Goal: Task Accomplishment & Management: Manage account settings

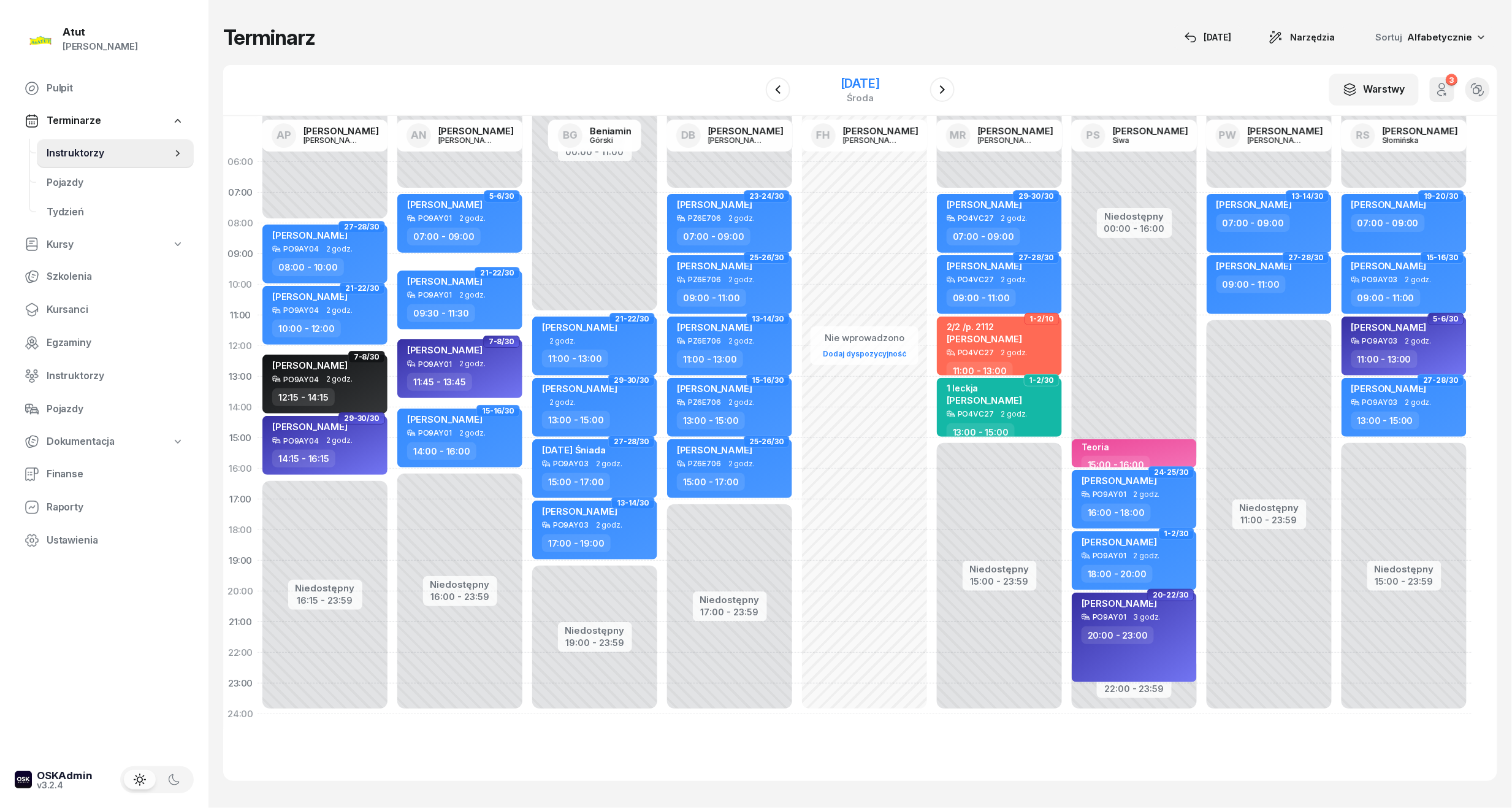
click at [861, 83] on div "24 września 2025" at bounding box center [860, 83] width 39 height 12
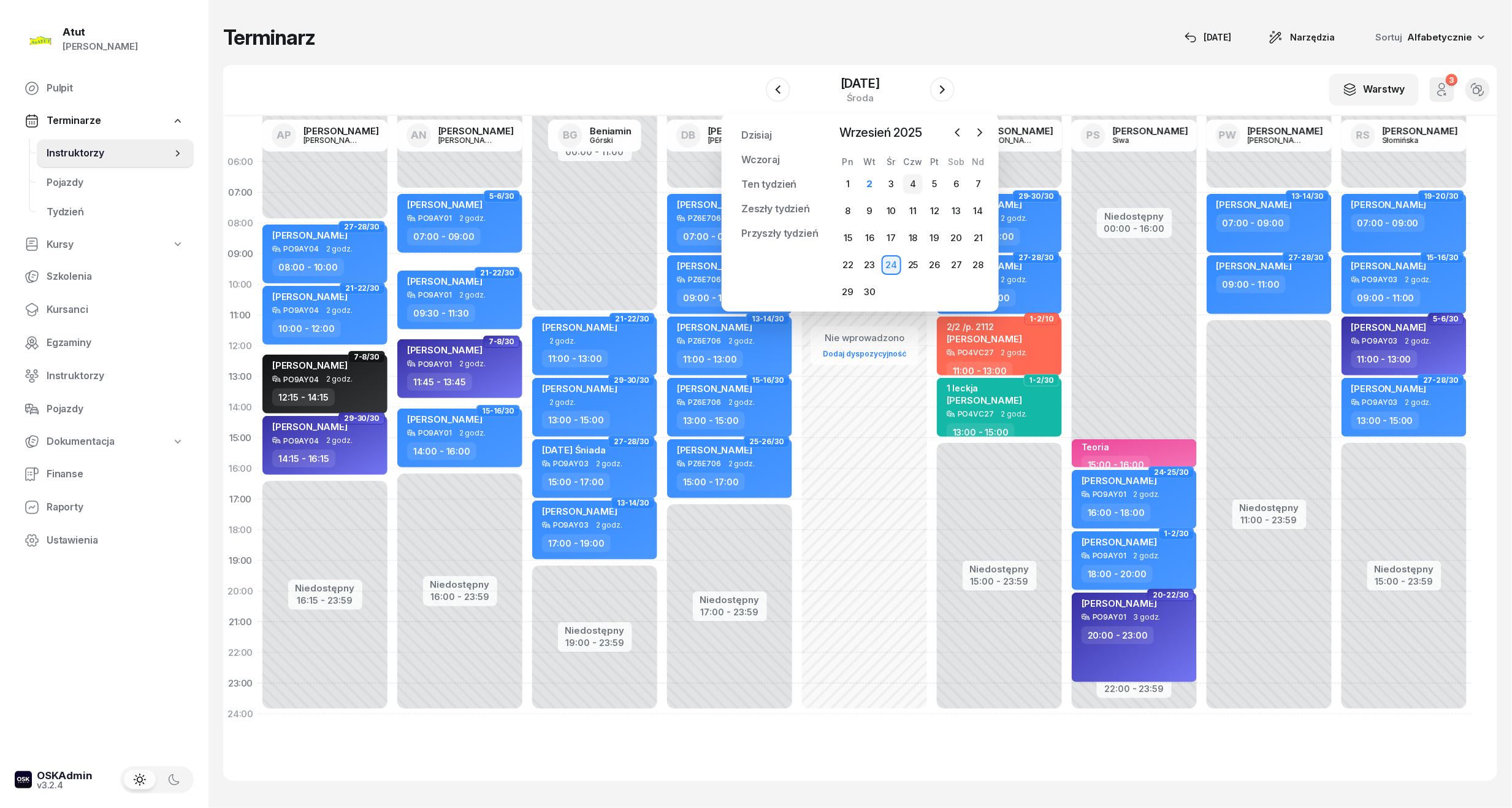
click at [913, 187] on div "4" at bounding box center [913, 184] width 20 height 20
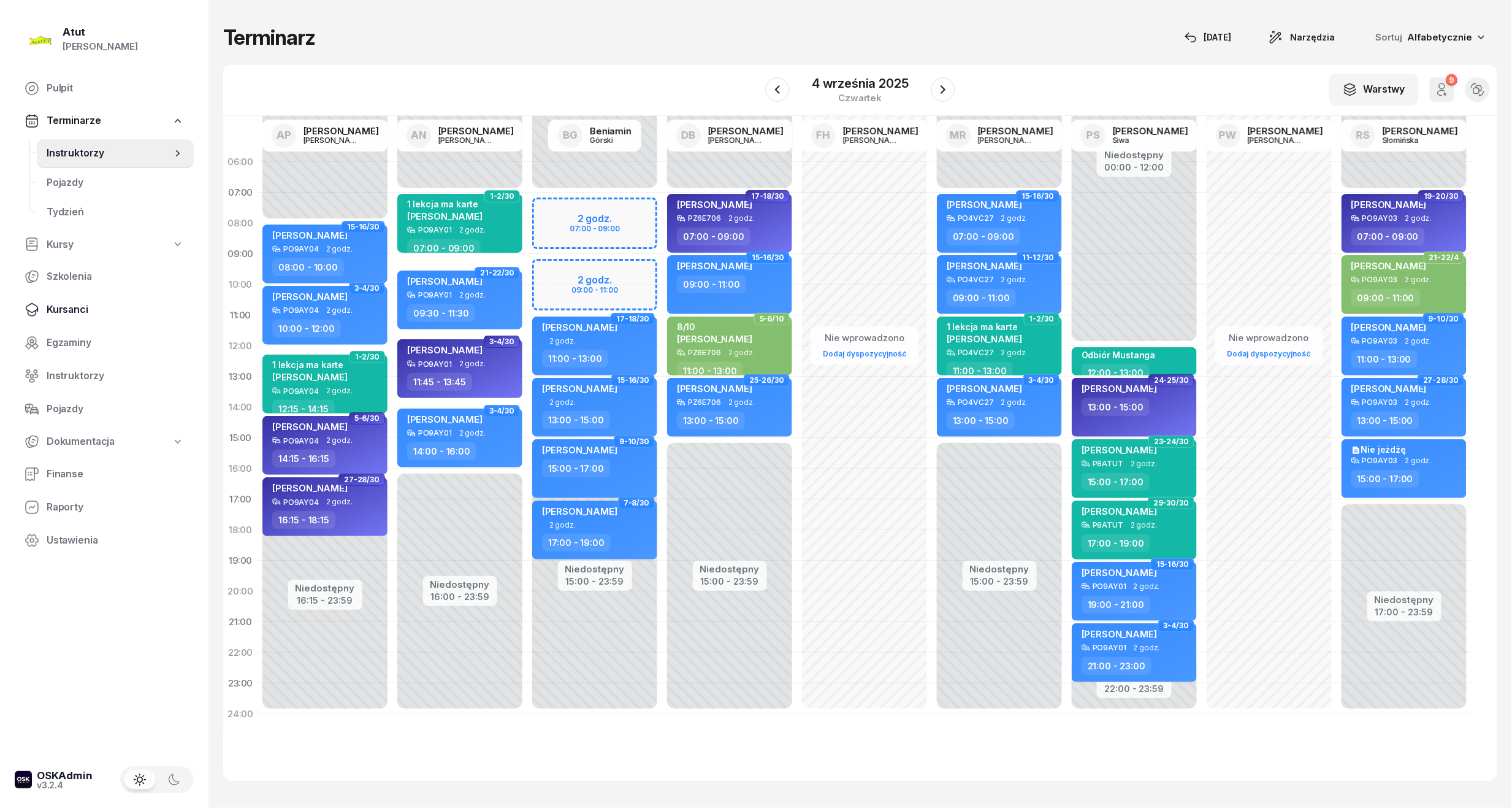
click at [63, 306] on span "Kursanci" at bounding box center [115, 310] width 138 height 16
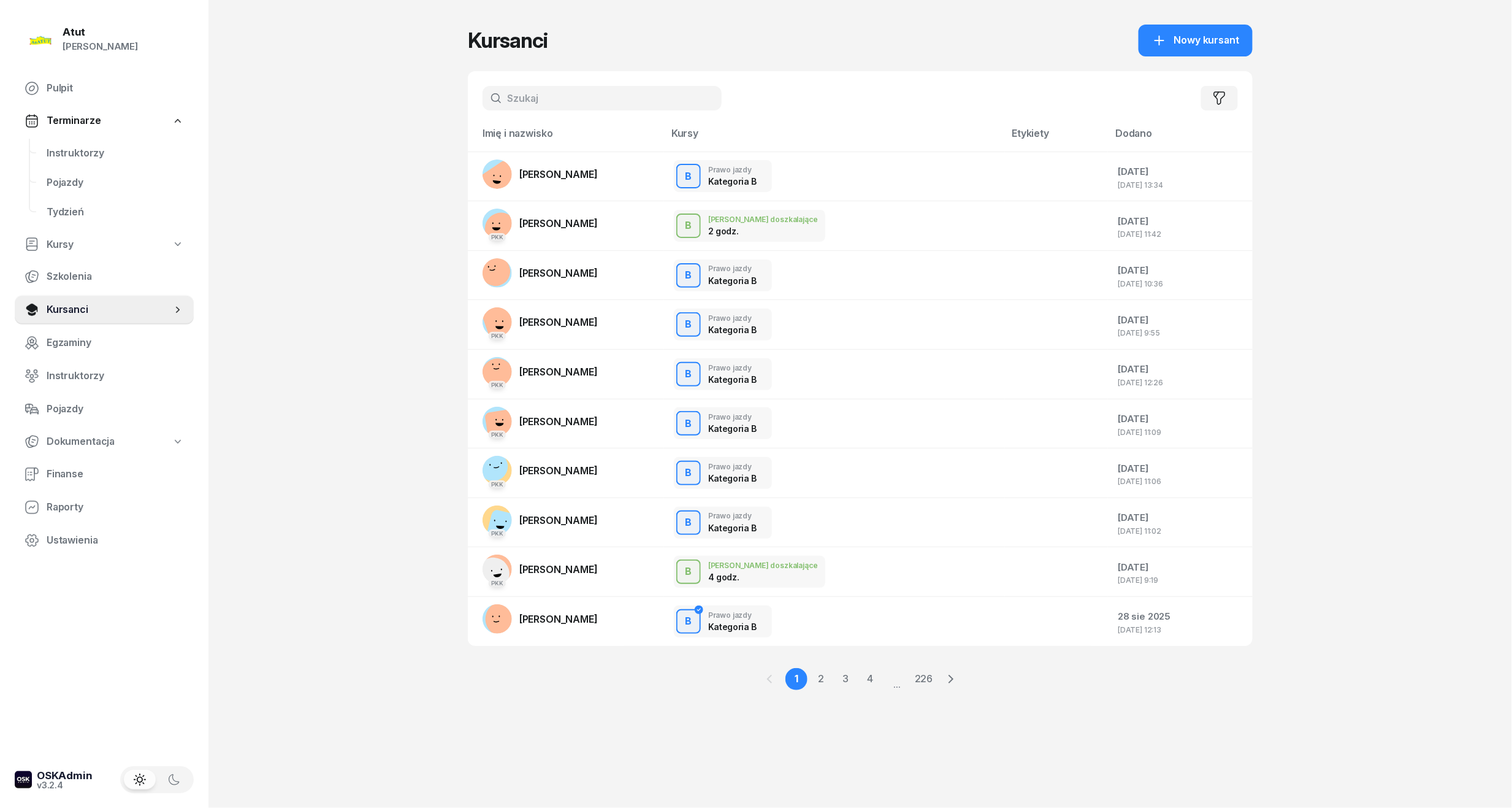
click at [520, 116] on div "Filtruj" at bounding box center [860, 98] width 785 height 54
click at [525, 104] on input "text" at bounding box center [602, 98] width 239 height 24
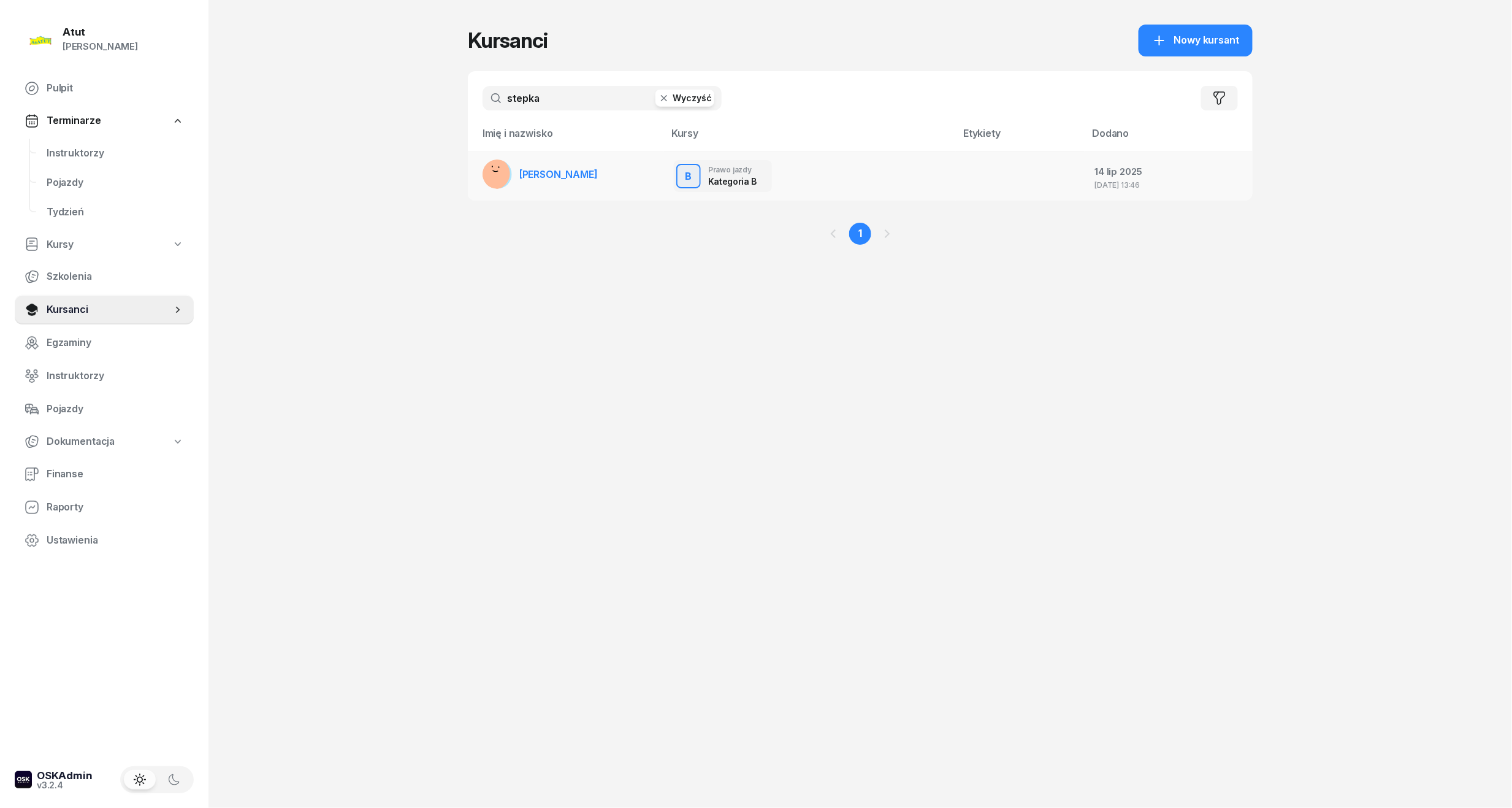
type input "stepka"
click at [588, 166] on td "[PERSON_NAME]" at bounding box center [566, 176] width 196 height 49
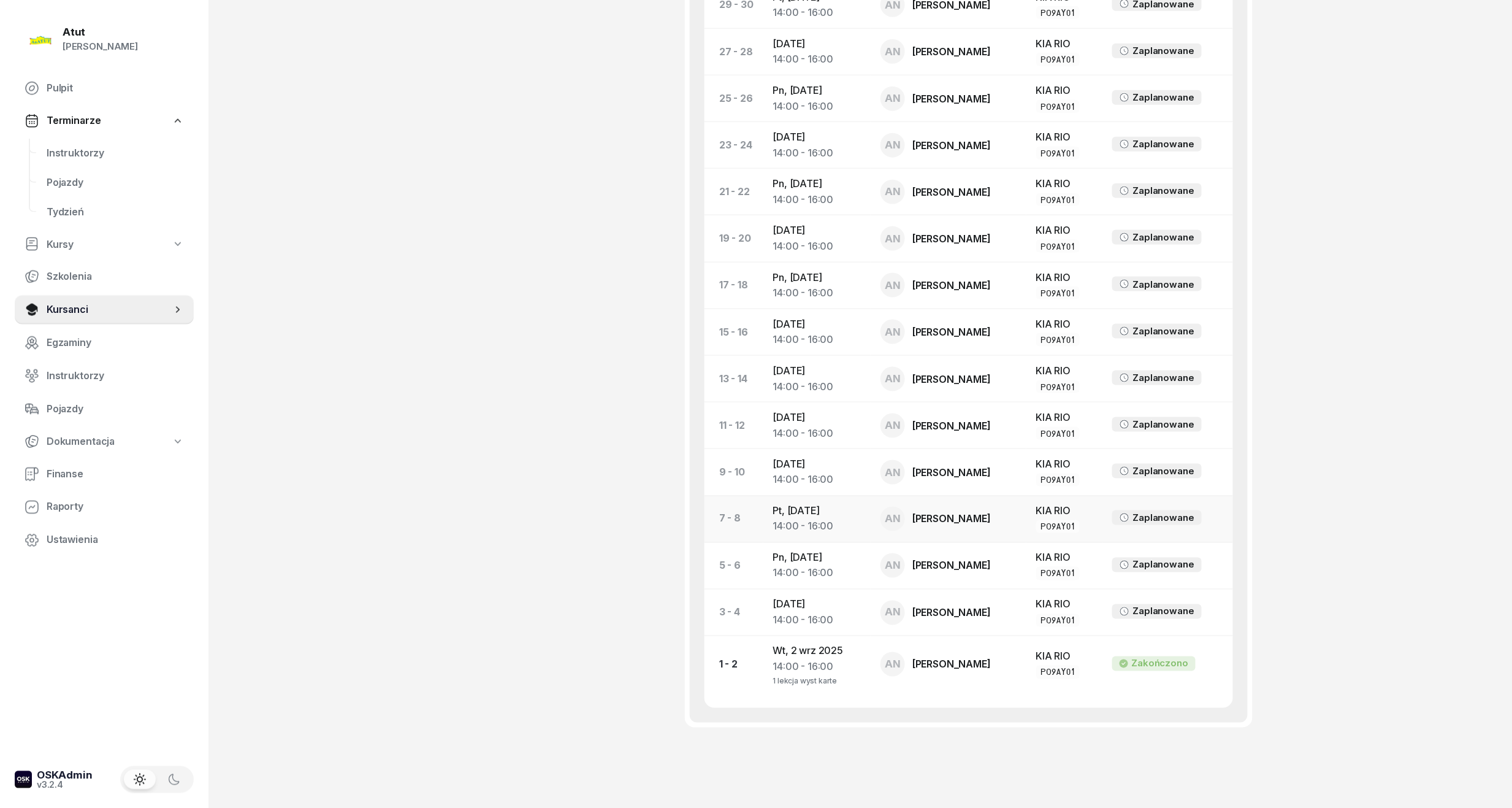
scroll to position [698, 0]
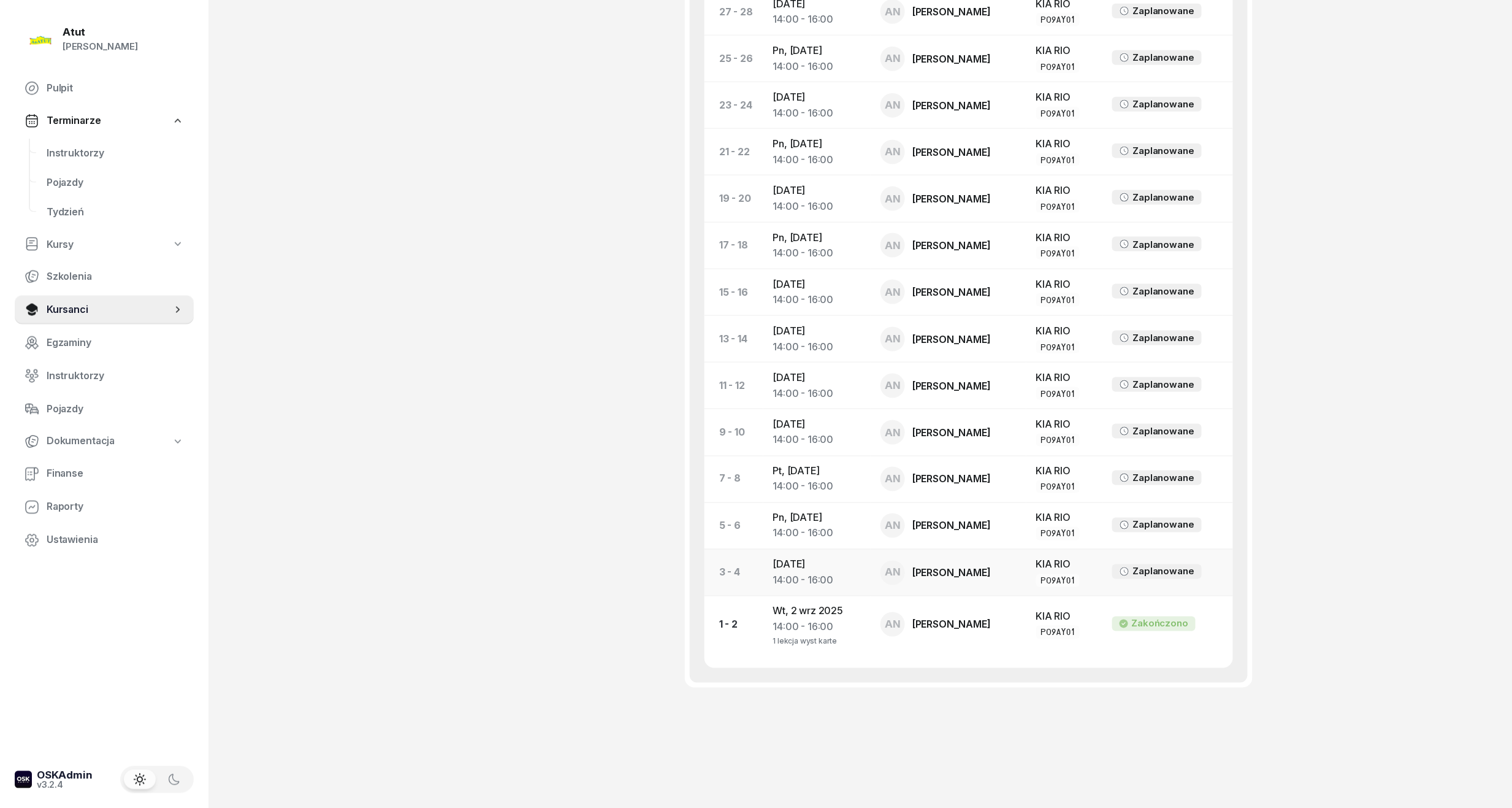
click at [820, 569] on td "Cz, 4 wrz 2025 14:00 - 16:00" at bounding box center [817, 572] width 108 height 47
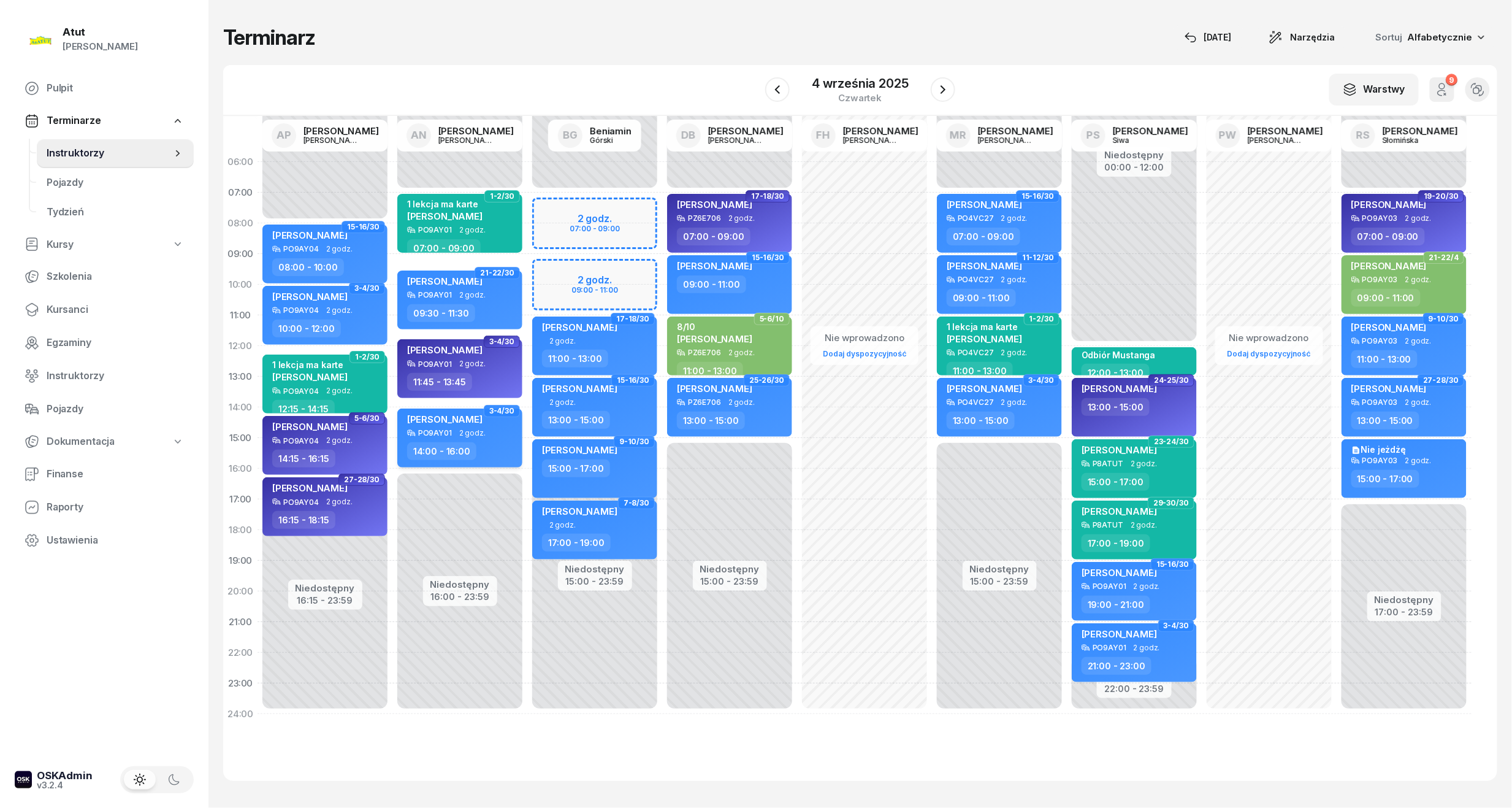
click at [430, 429] on div "PO9AY01" at bounding box center [435, 433] width 34 height 8
select select "14"
select select "16"
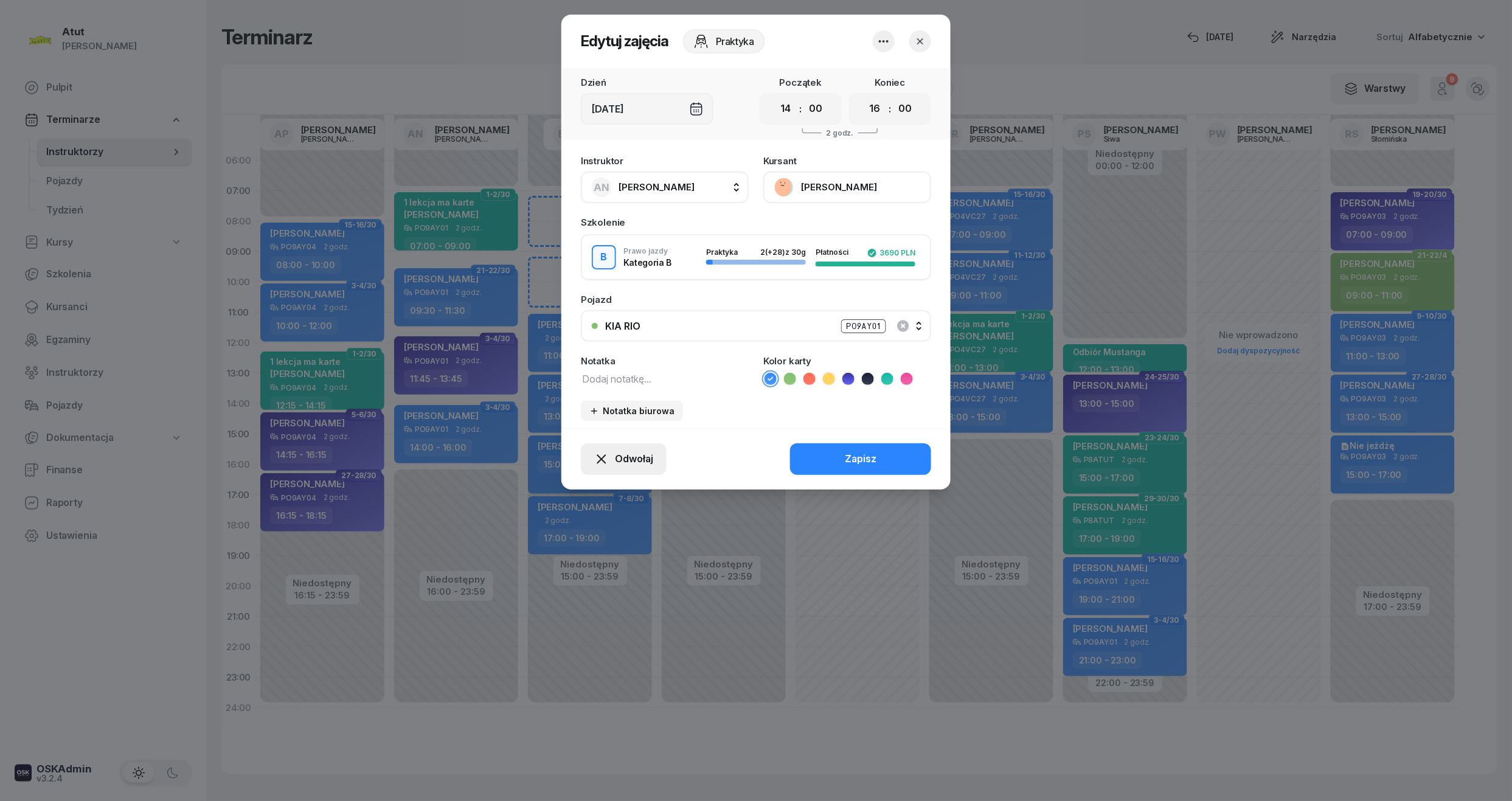
click at [631, 460] on span "Odwołaj" at bounding box center [634, 458] width 39 height 16
click at [924, 40] on icon "button" at bounding box center [921, 42] width 12 height 12
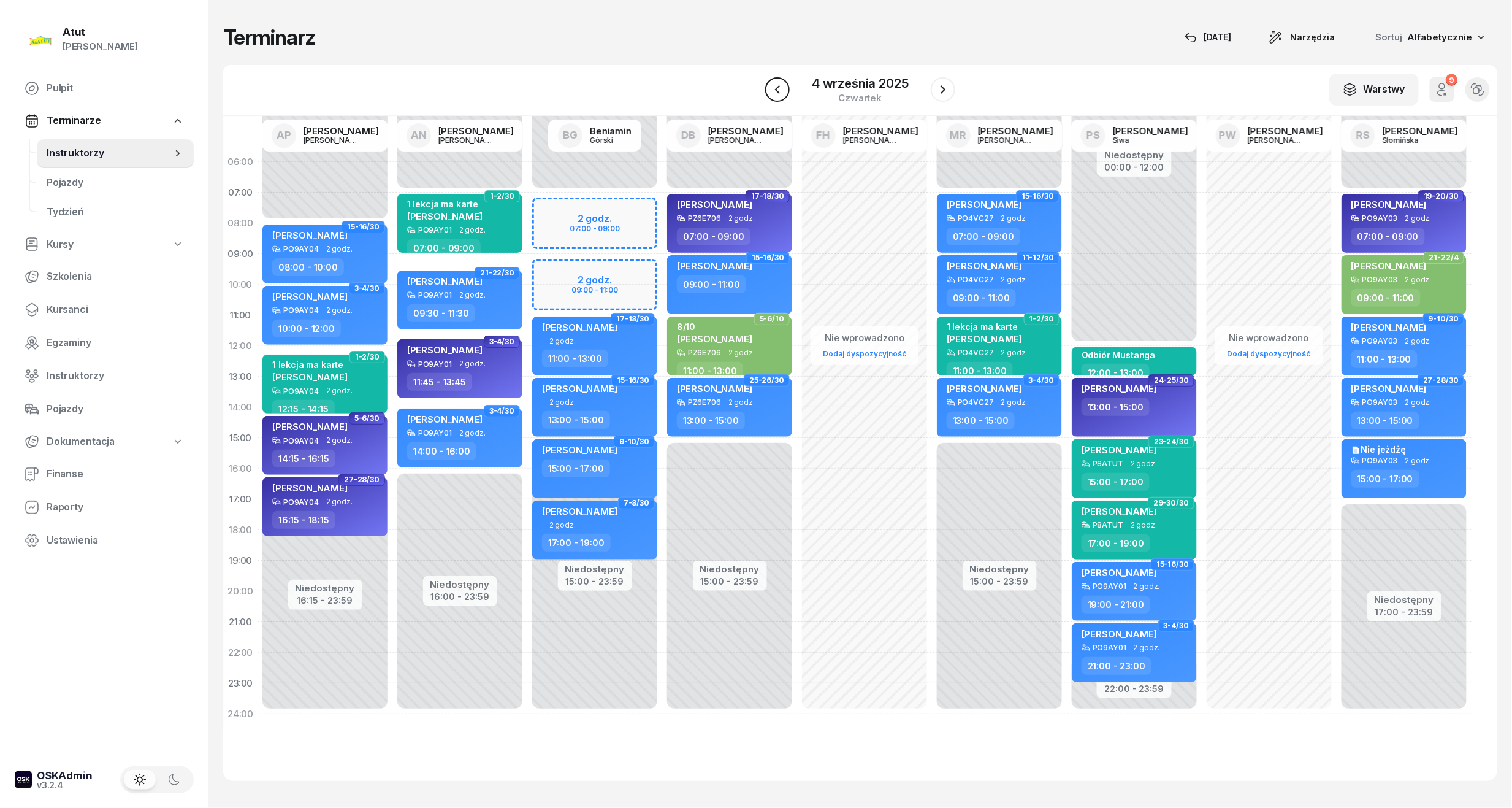
click at [781, 89] on icon "button" at bounding box center [777, 89] width 15 height 15
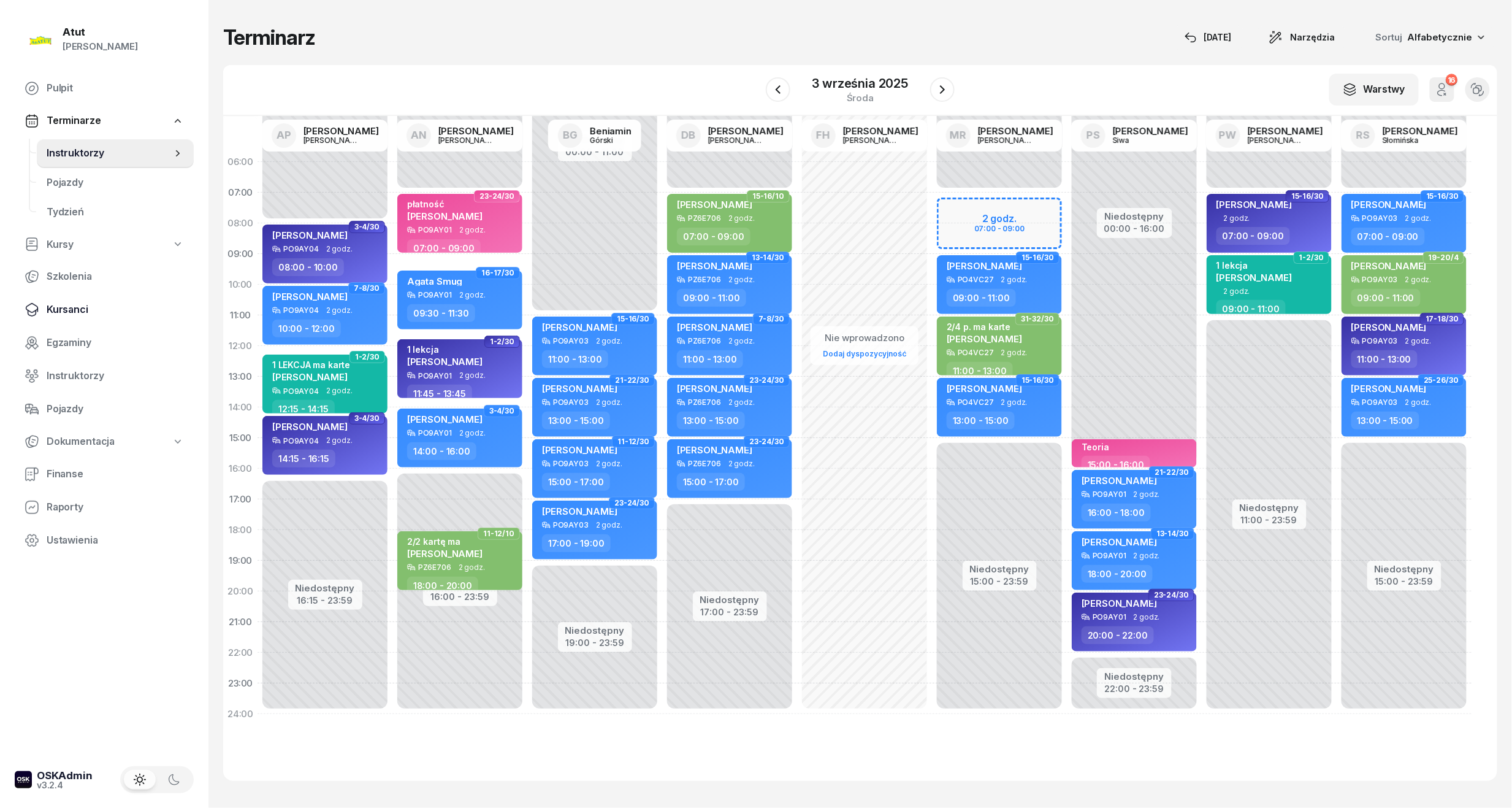
click at [79, 314] on span "Kursanci" at bounding box center [115, 310] width 138 height 16
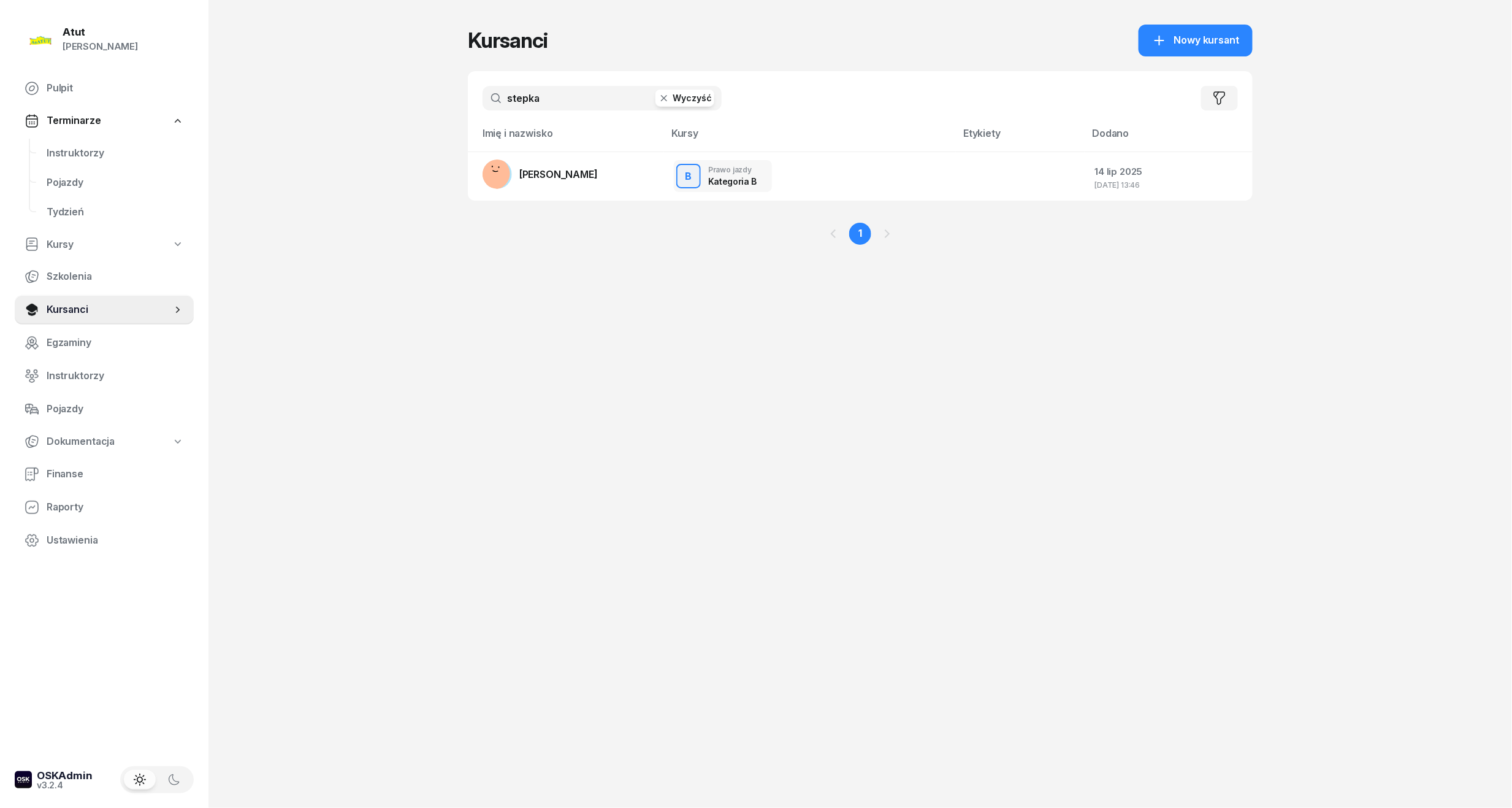
drag, startPoint x: 447, startPoint y: 99, endPoint x: 459, endPoint y: 114, distance: 19.2
click at [420, 106] on div "Atut Paulina Lis Pulpit Terminarze Instruktorzy Pojazdy Tydzień Kursy Szkolenia…" at bounding box center [756, 404] width 1512 height 808
drag, startPoint x: 592, startPoint y: 99, endPoint x: 193, endPoint y: 154, distance: 402.8
click at [193, 154] on div "Atut Paulina Lis Pulpit Terminarze Instruktorzy Pojazdy Tydzień Kursy Szkolenia…" at bounding box center [756, 404] width 1512 height 808
type input "zatu"
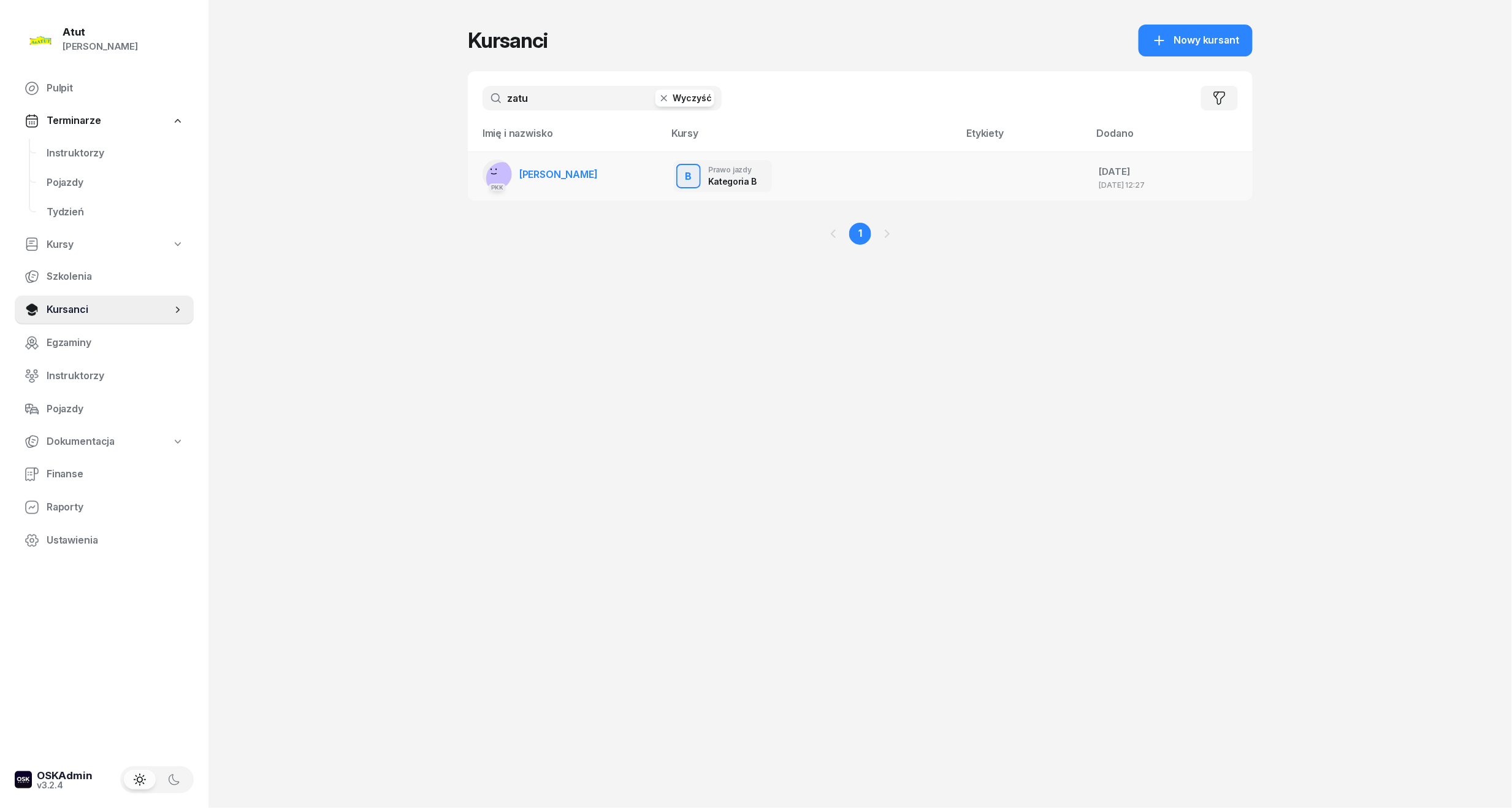
click at [566, 161] on link "PKK Danylo Zatulyviter" at bounding box center [540, 174] width 115 height 30
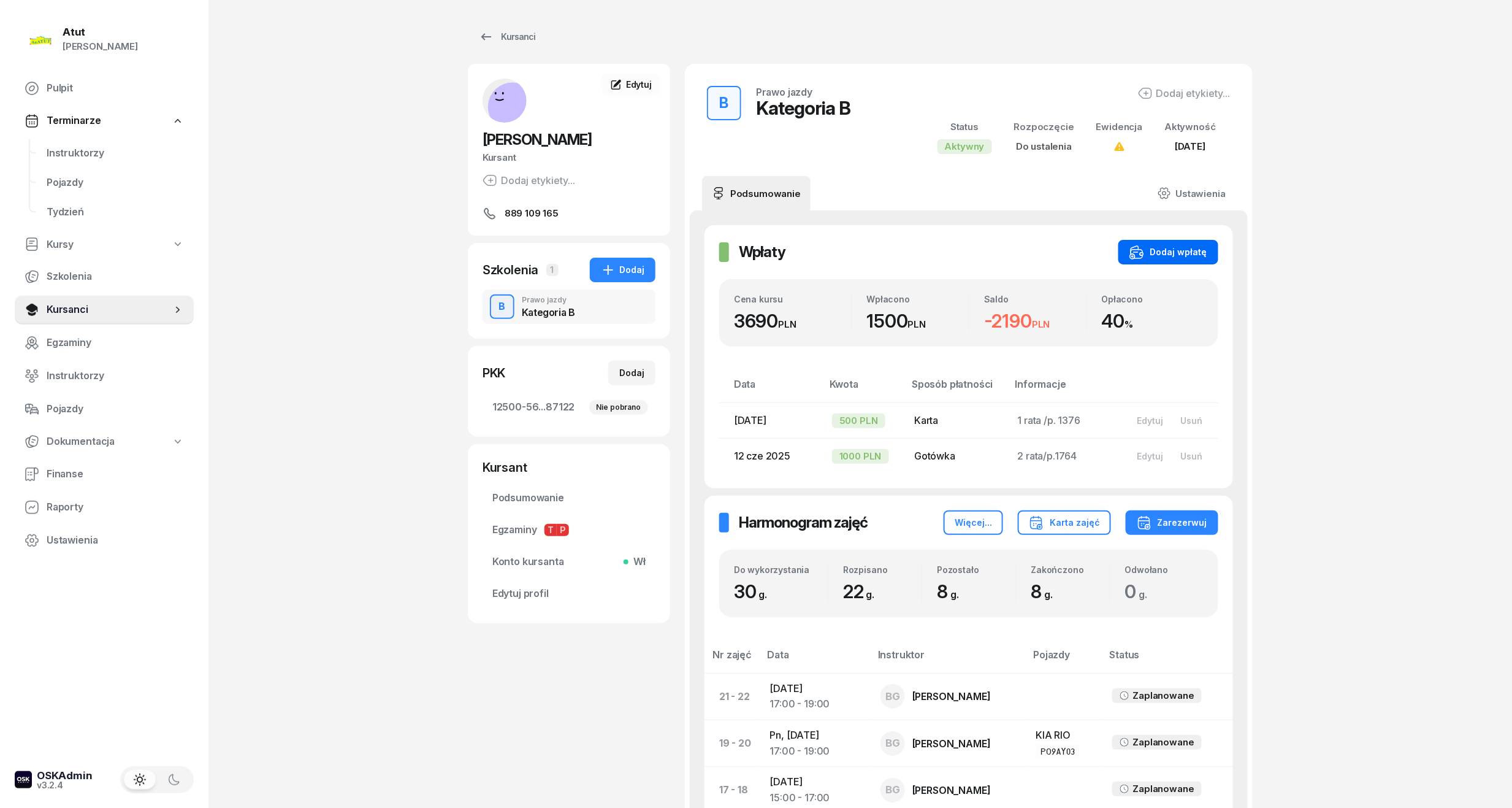
click at [1189, 246] on div "Dodaj wpłatę" at bounding box center [1169, 251] width 78 height 15
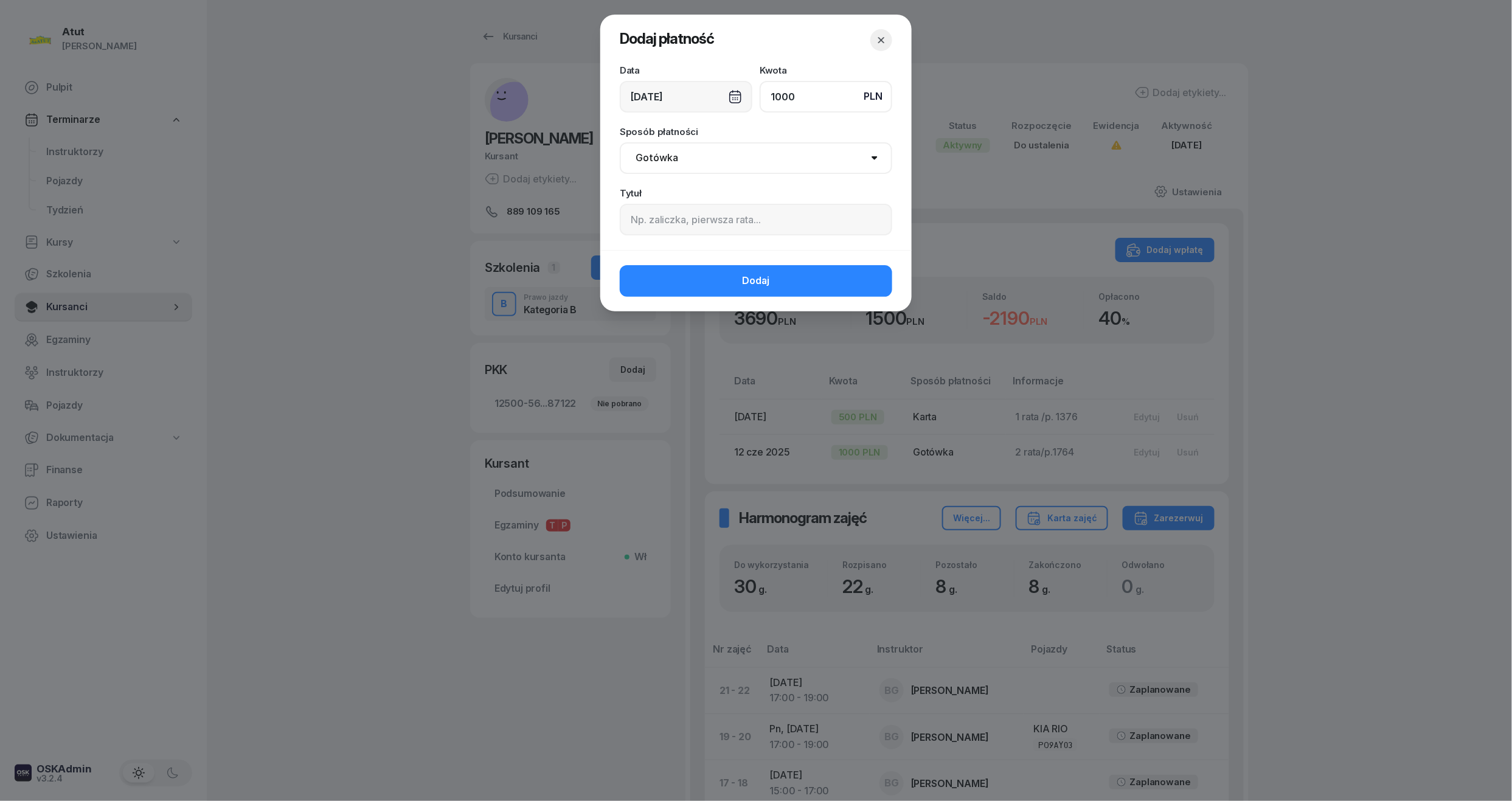
type input "1000"
click at [664, 220] on input at bounding box center [756, 220] width 272 height 32
type input "3 rata/p.2208"
click at [699, 283] on button "Dodaj" at bounding box center [756, 281] width 272 height 32
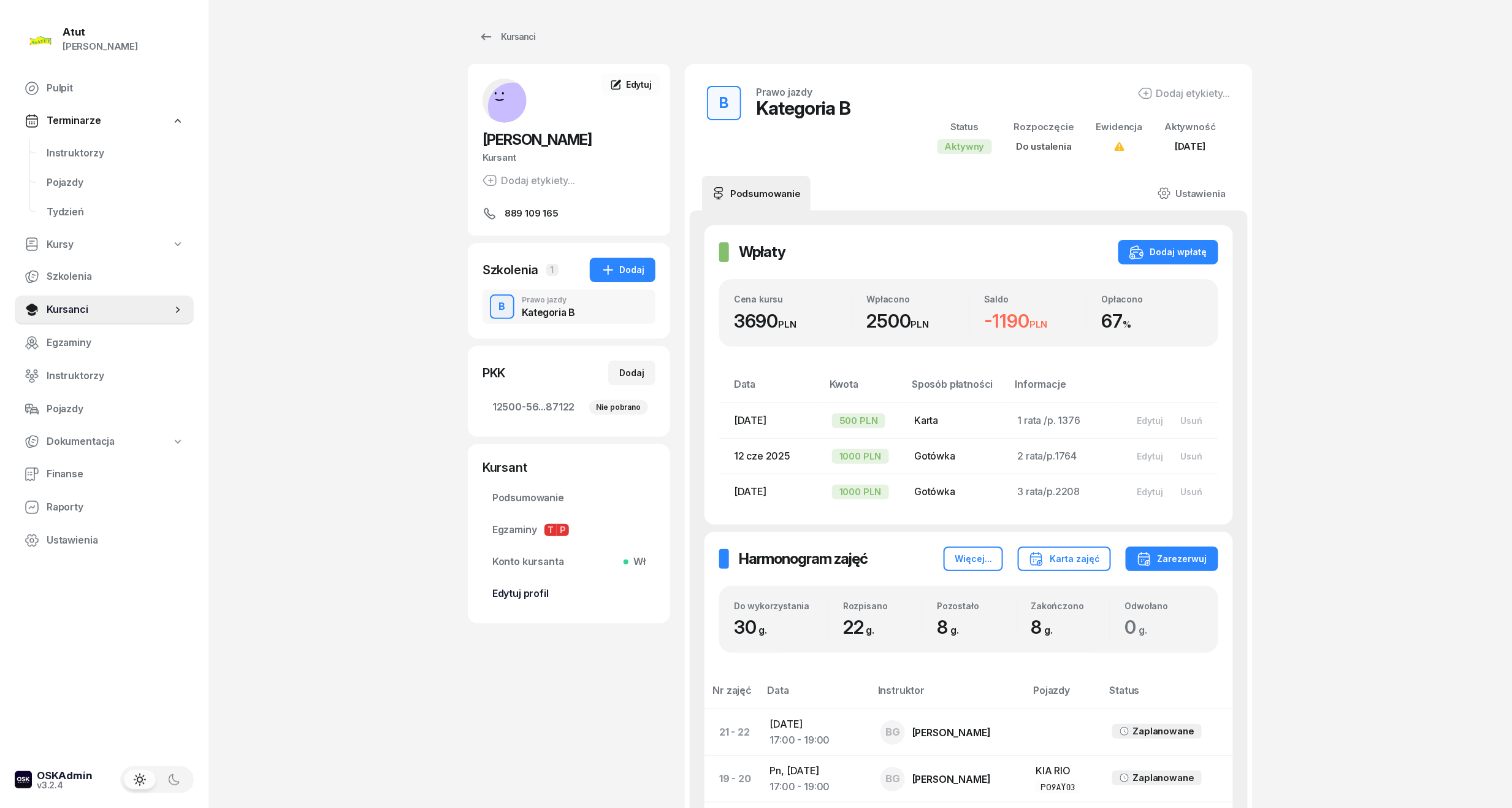
click at [524, 600] on span "Edytuj profil" at bounding box center [569, 593] width 154 height 16
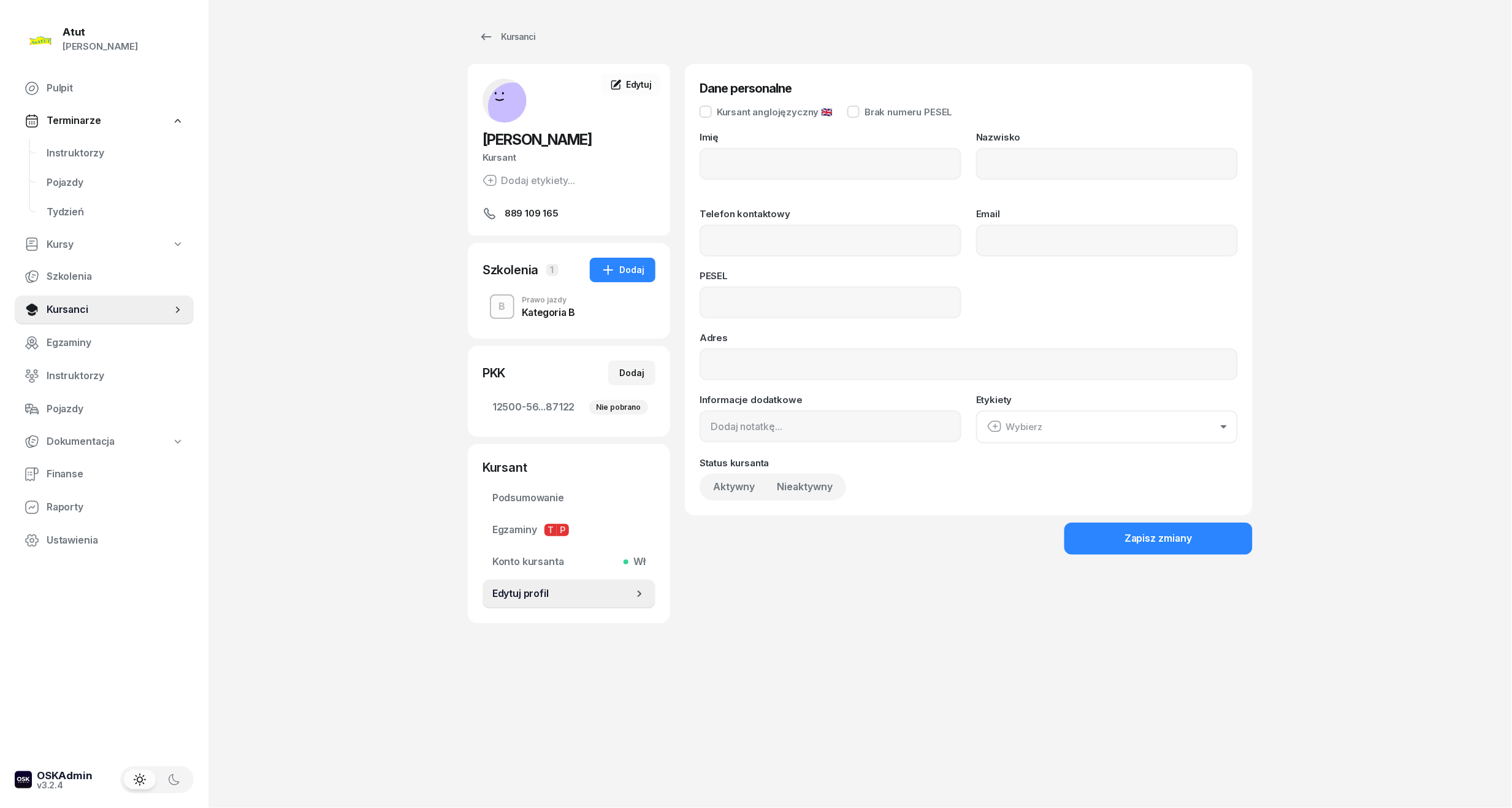
type input "Danylo"
type input "Zatulyviter"
type input "889109165"
type input "05212112330"
drag, startPoint x: 1060, startPoint y: 158, endPoint x: 881, endPoint y: 168, distance: 179.3
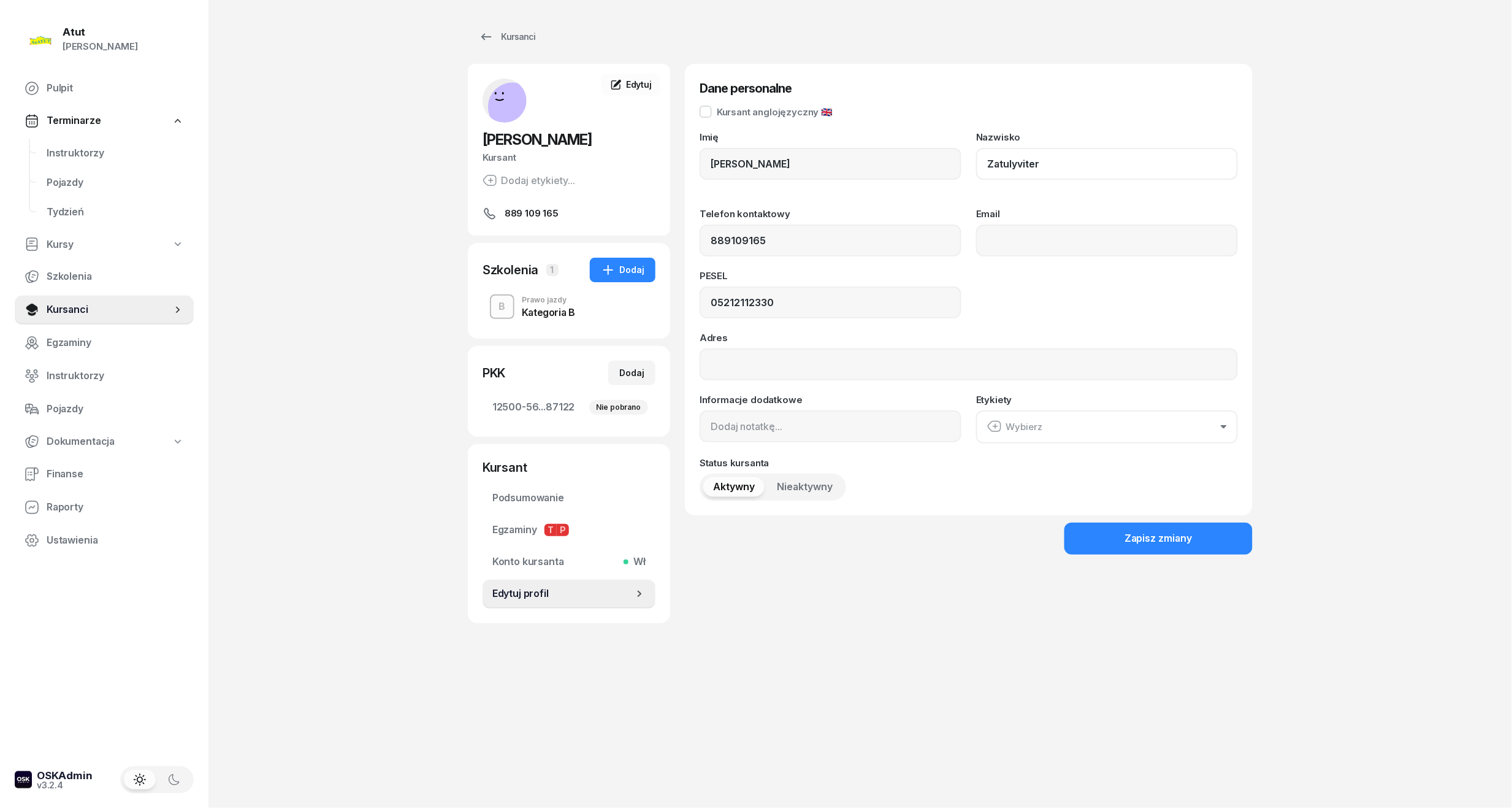
click at [881, 168] on div "Imię Danylo Nazwisko Zatulyviter" at bounding box center [969, 163] width 538 height 62
click at [73, 315] on span "Kursanci" at bounding box center [109, 310] width 125 height 16
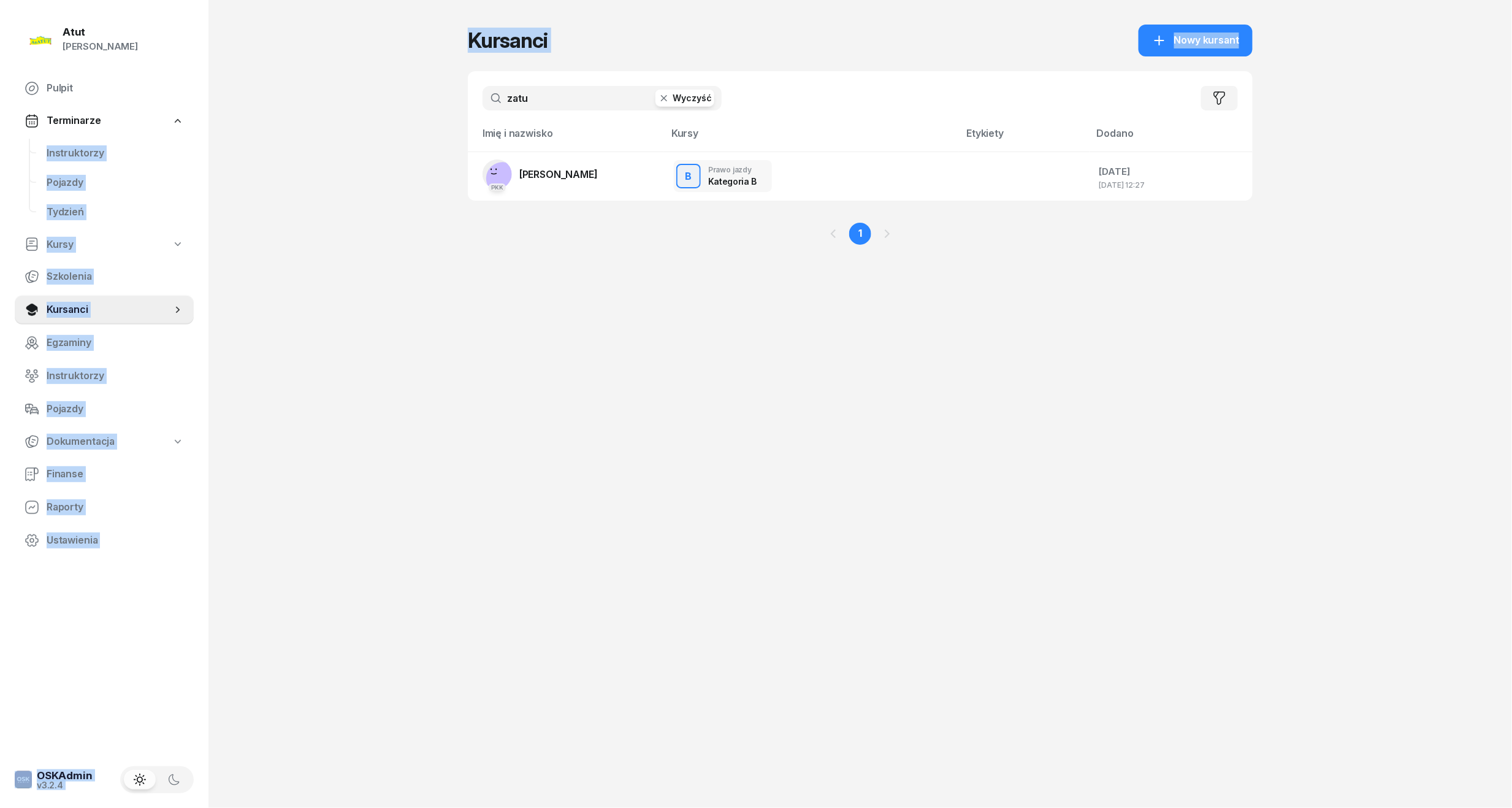
drag, startPoint x: 545, startPoint y: 110, endPoint x: 242, endPoint y: 122, distance: 303.2
click at [242, 122] on div "Atut Paulina Lis Pulpit Terminarze Instruktorzy Pojazdy Tydzień Kursy Szkolenia…" at bounding box center [756, 404] width 1512 height 808
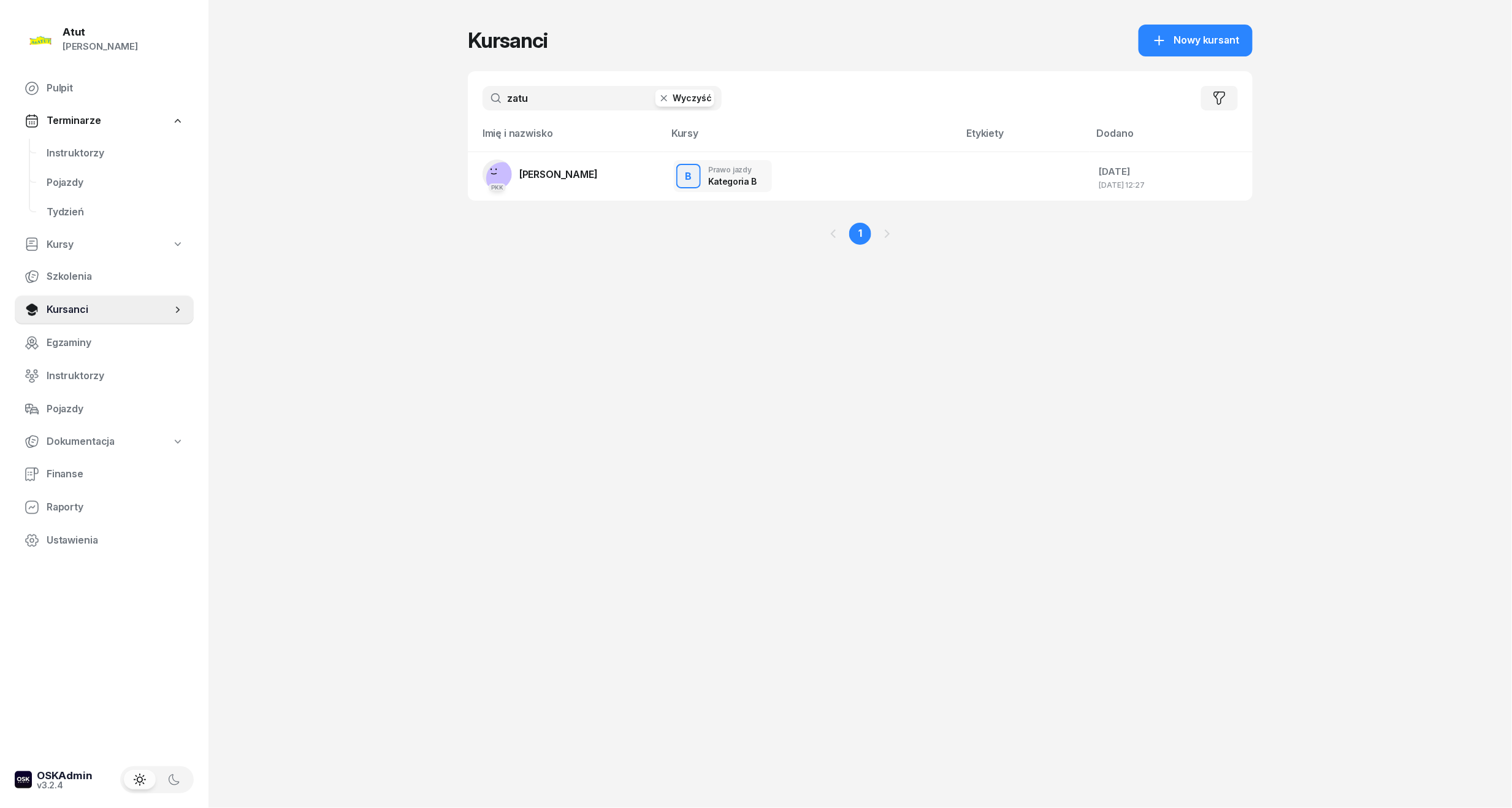
drag, startPoint x: 242, startPoint y: 122, endPoint x: 535, endPoint y: 94, distance: 294.3
click at [535, 94] on input "zatu" at bounding box center [602, 98] width 239 height 24
drag, startPoint x: 535, startPoint y: 94, endPoint x: 388, endPoint y: 99, distance: 147.1
click at [388, 99] on div "Atut Paulina Lis Pulpit Terminarze Instruktorzy Pojazdy Tydzień Kursy Szkolenia…" at bounding box center [756, 404] width 1512 height 808
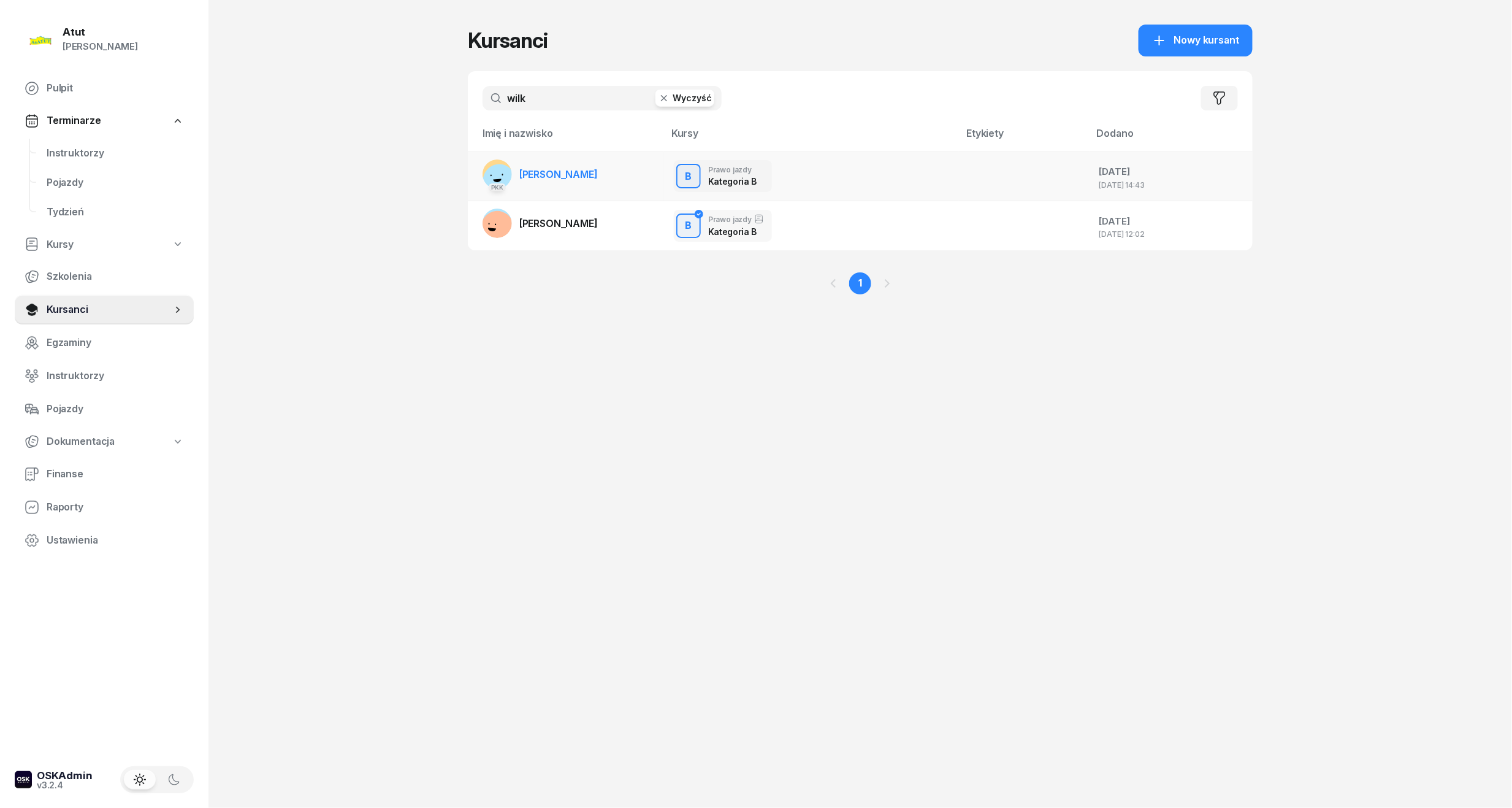
type input "wilk"
click at [541, 197] on td "PKK Jakub Wilk" at bounding box center [566, 176] width 196 height 50
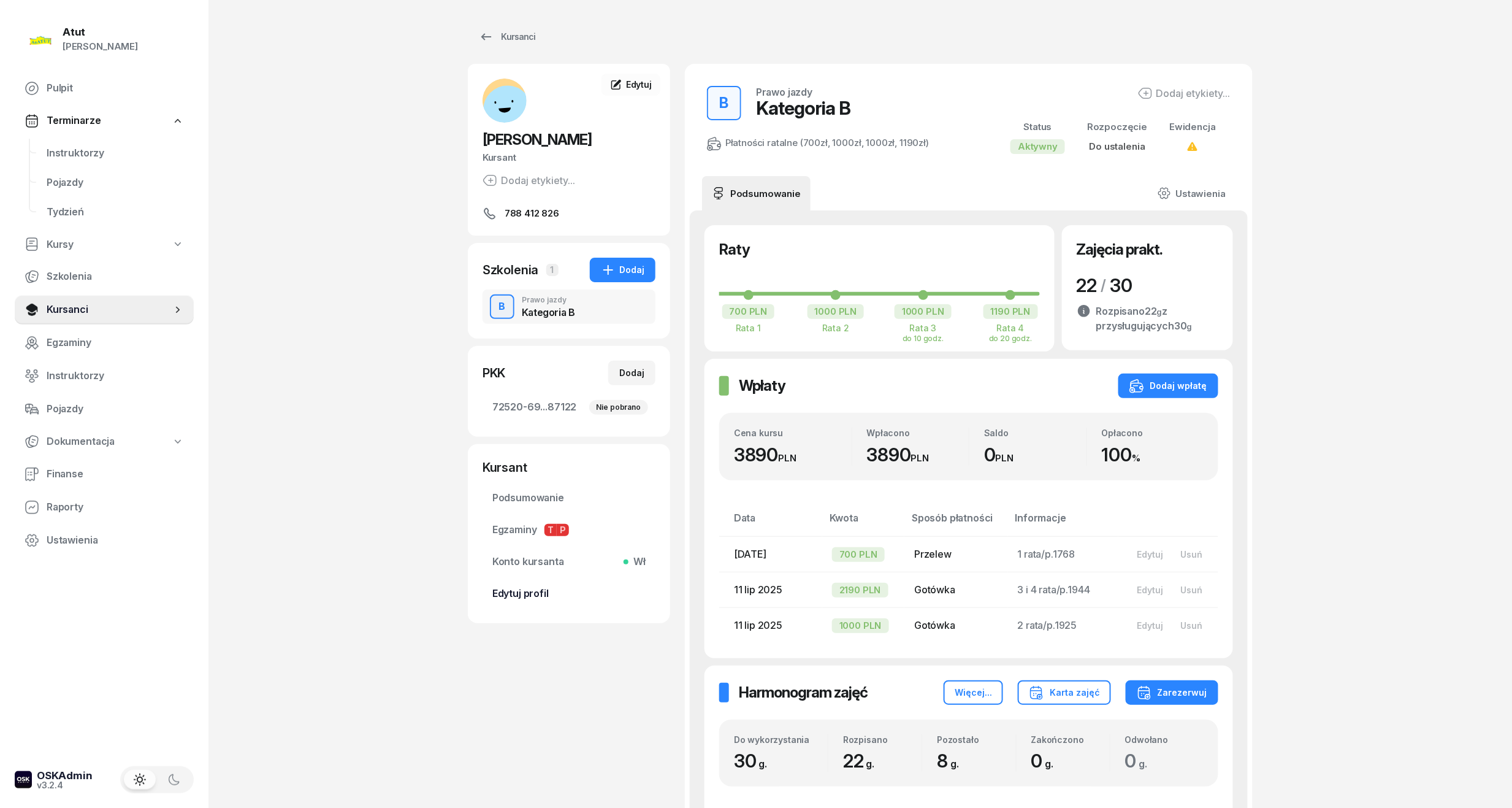
click at [526, 590] on span "Edytuj profil" at bounding box center [569, 593] width 154 height 16
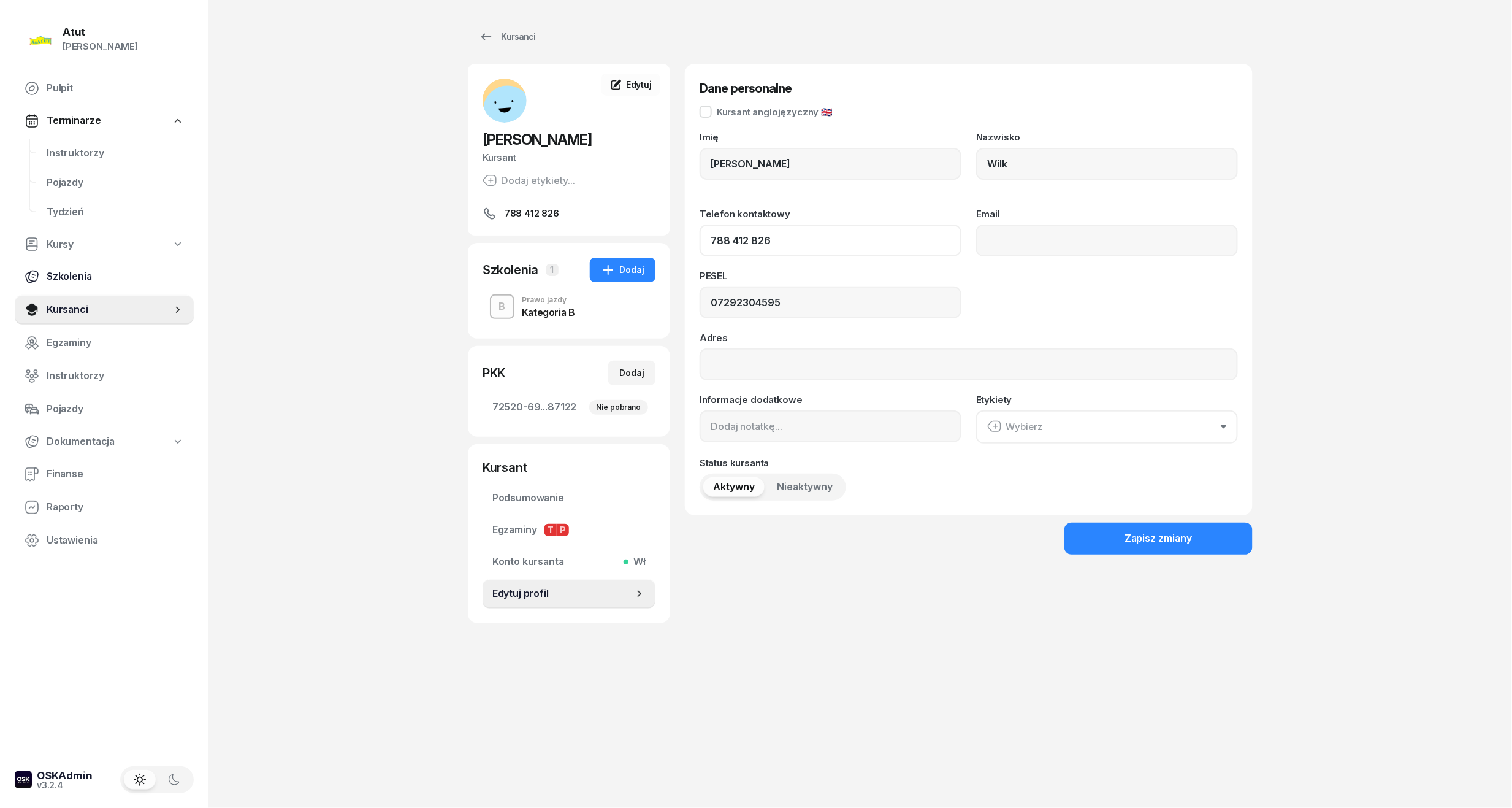
drag, startPoint x: 798, startPoint y: 229, endPoint x: 167, endPoint y: 283, distance: 633.3
click at [167, 283] on div "Atut Paulina Lis Pulpit Terminarze Instruktorzy Pojazdy Tydzień Kursy Szkolenia…" at bounding box center [756, 404] width 1512 height 808
type input "888 548 150"
click at [1112, 529] on button "Zapisz zmiany" at bounding box center [1159, 539] width 188 height 32
click at [359, 492] on div "Atut Paulina Lis Pulpit Terminarze Instruktorzy Pojazdy Tydzień Kursy Szkolenia…" at bounding box center [756, 404] width 1512 height 808
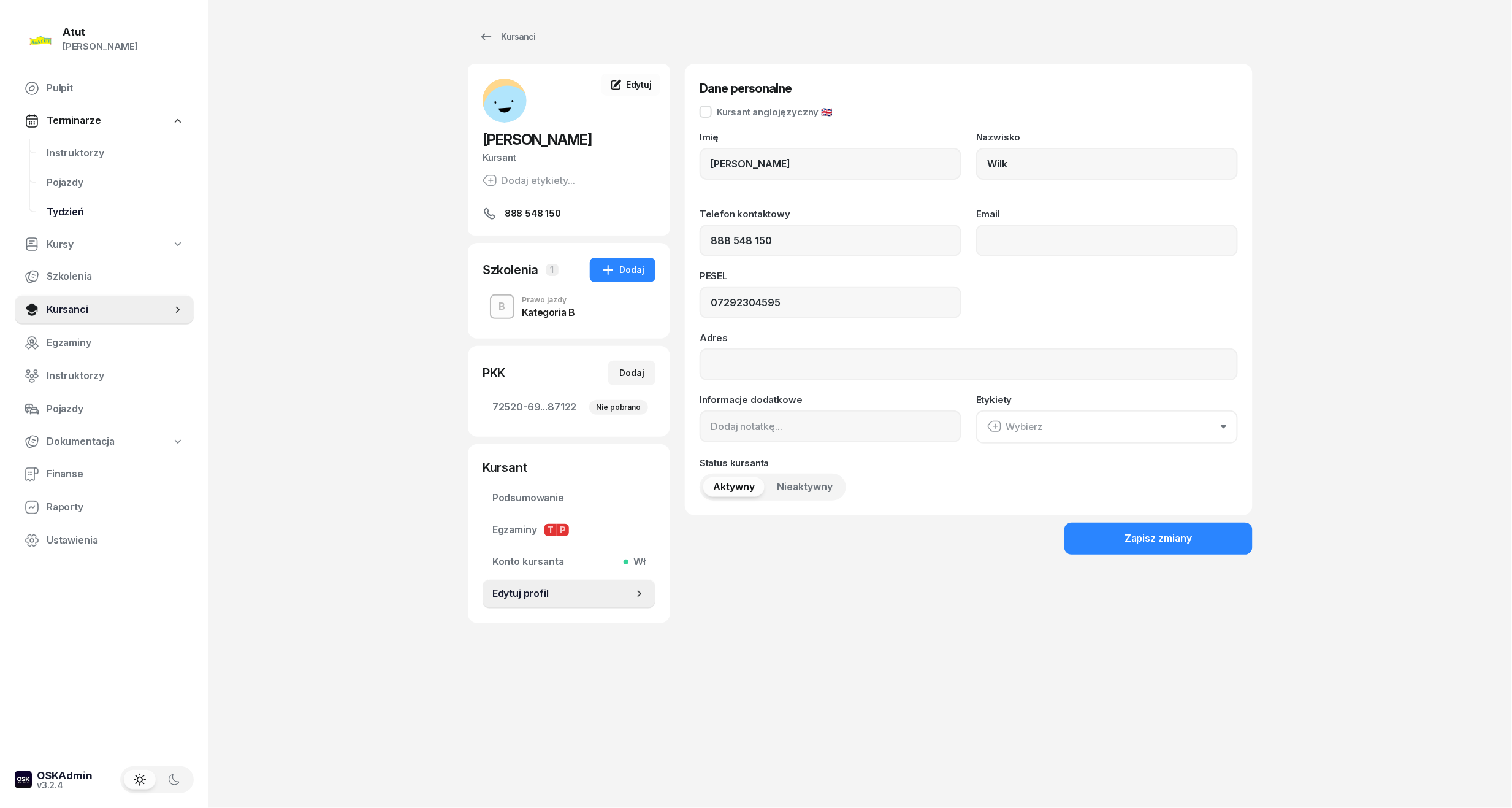
drag, startPoint x: 101, startPoint y: 152, endPoint x: 154, endPoint y: 200, distance: 71.5
click at [101, 152] on span "Instruktorzy" at bounding box center [115, 153] width 138 height 16
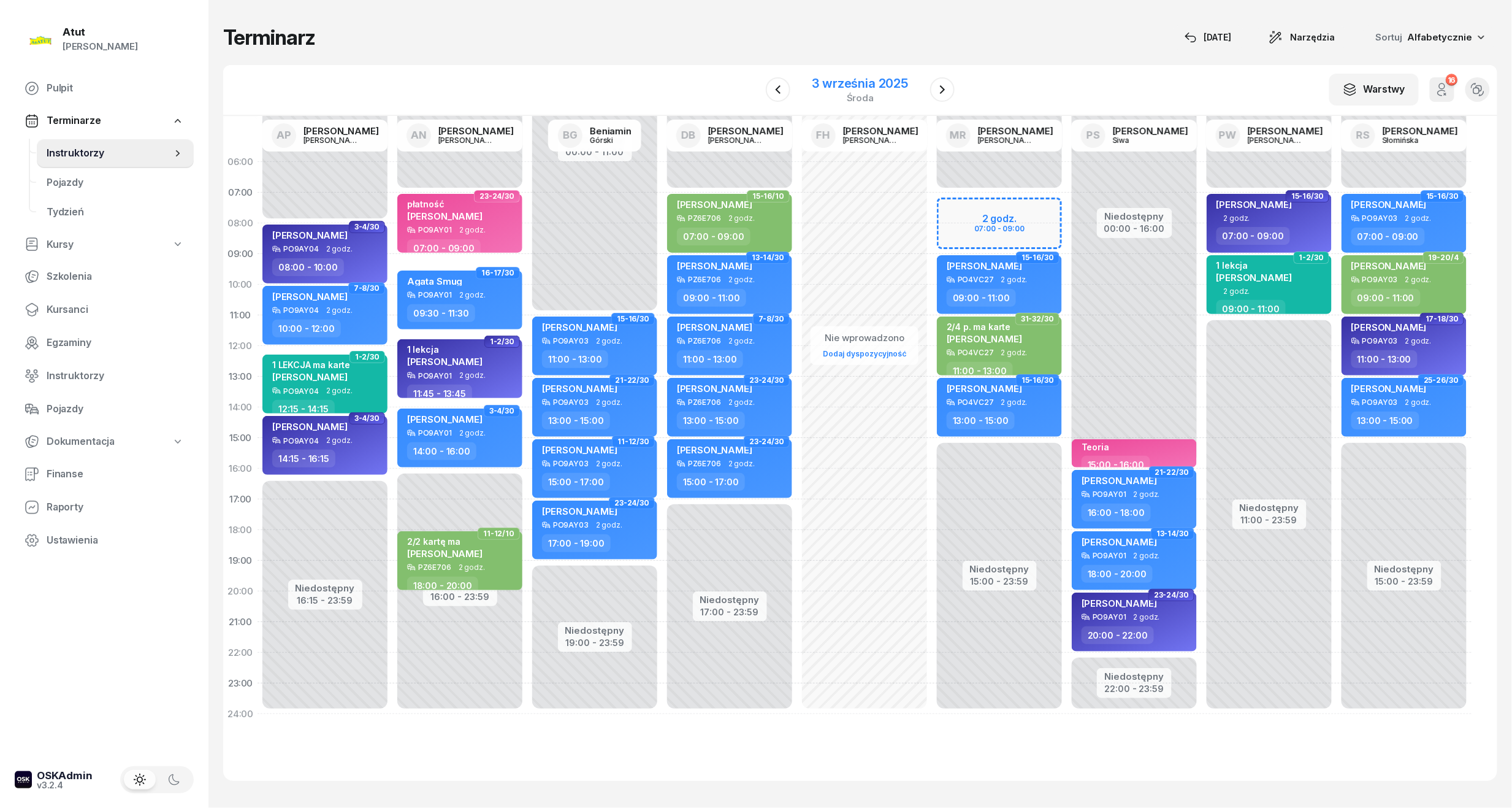
click at [881, 86] on div "3 września 2025" at bounding box center [861, 83] width 96 height 12
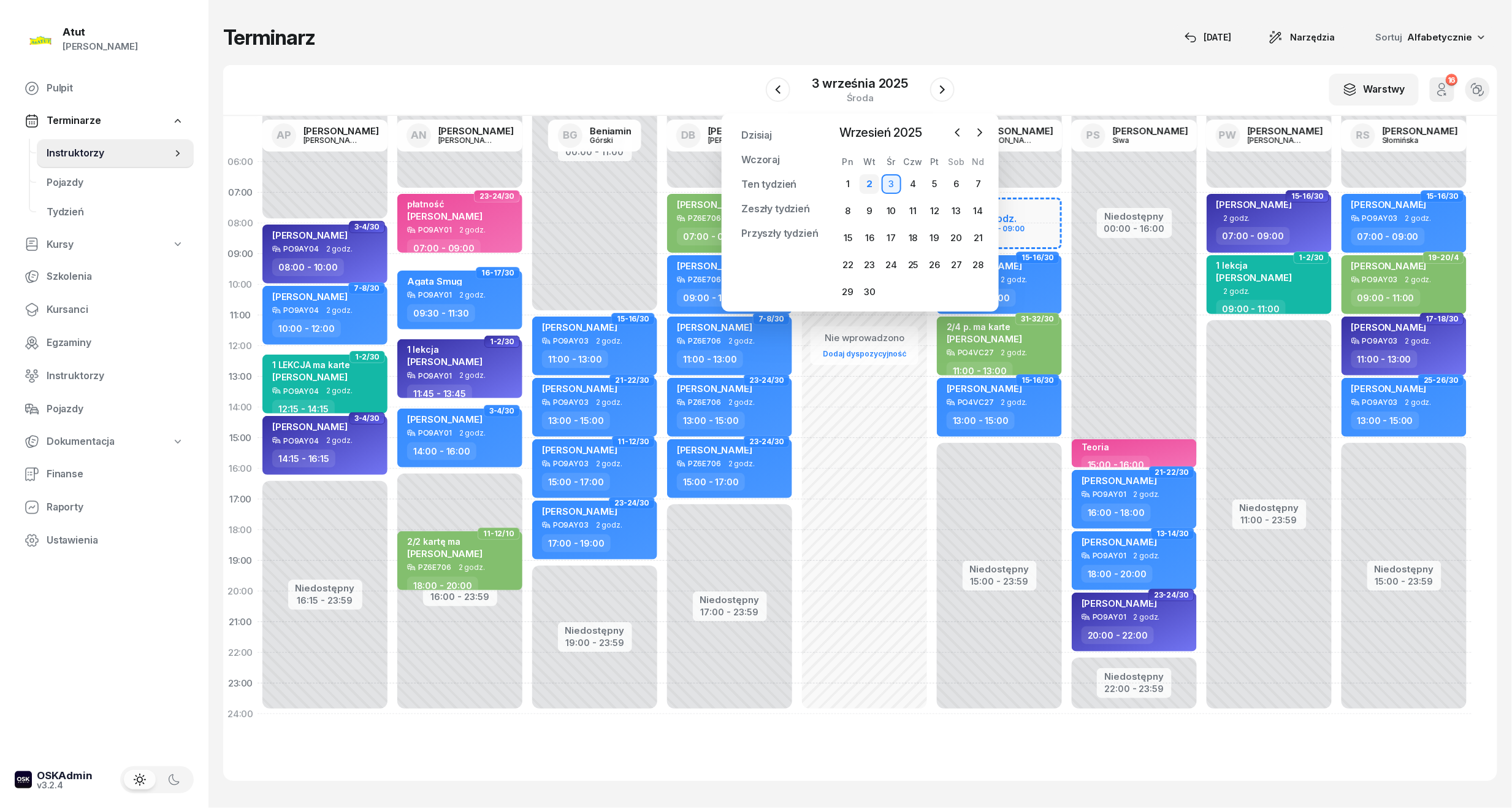
click at [874, 180] on div "2" at bounding box center [870, 184] width 20 height 20
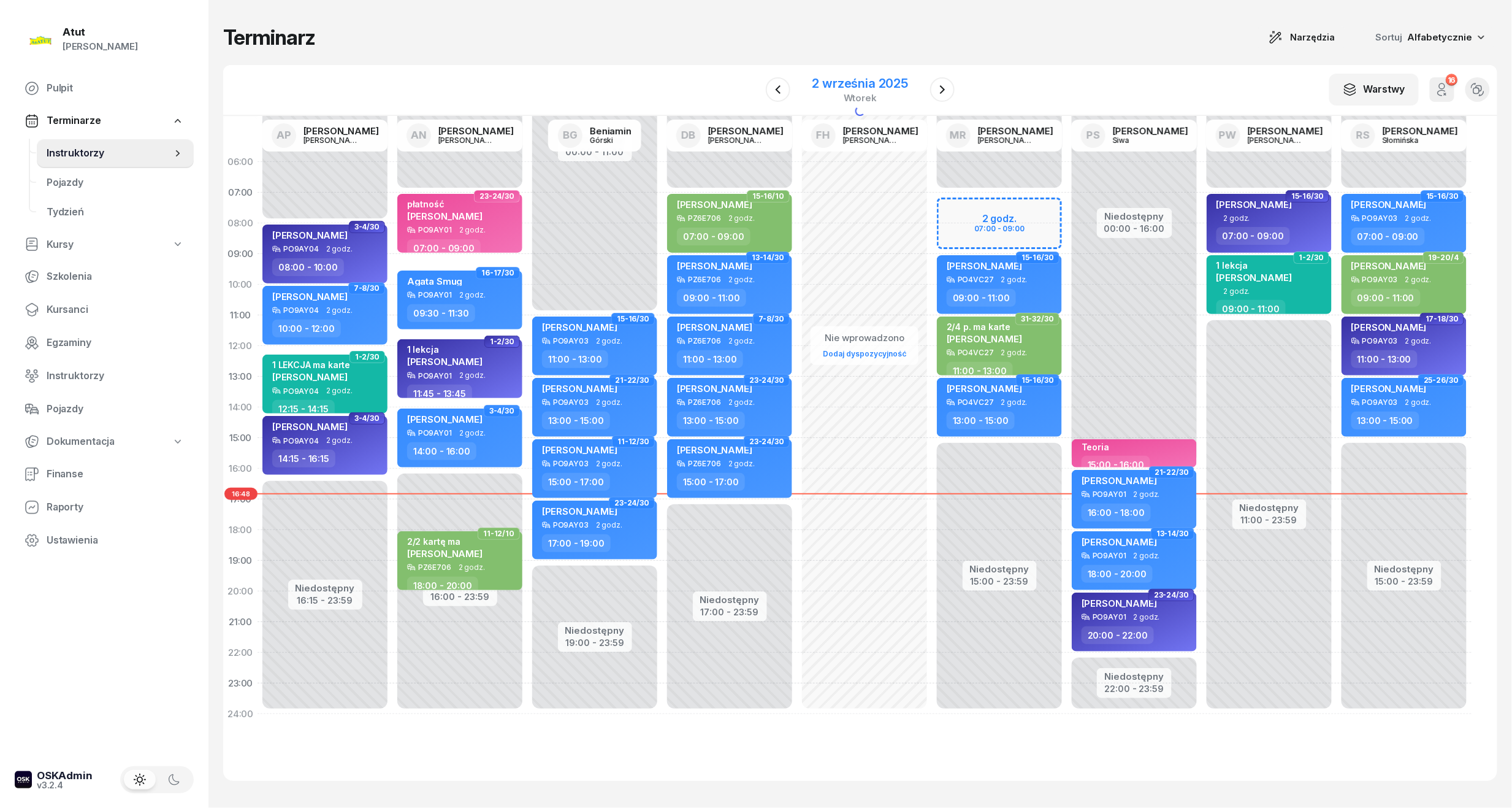
click at [849, 86] on div "2 września 2025" at bounding box center [861, 83] width 96 height 12
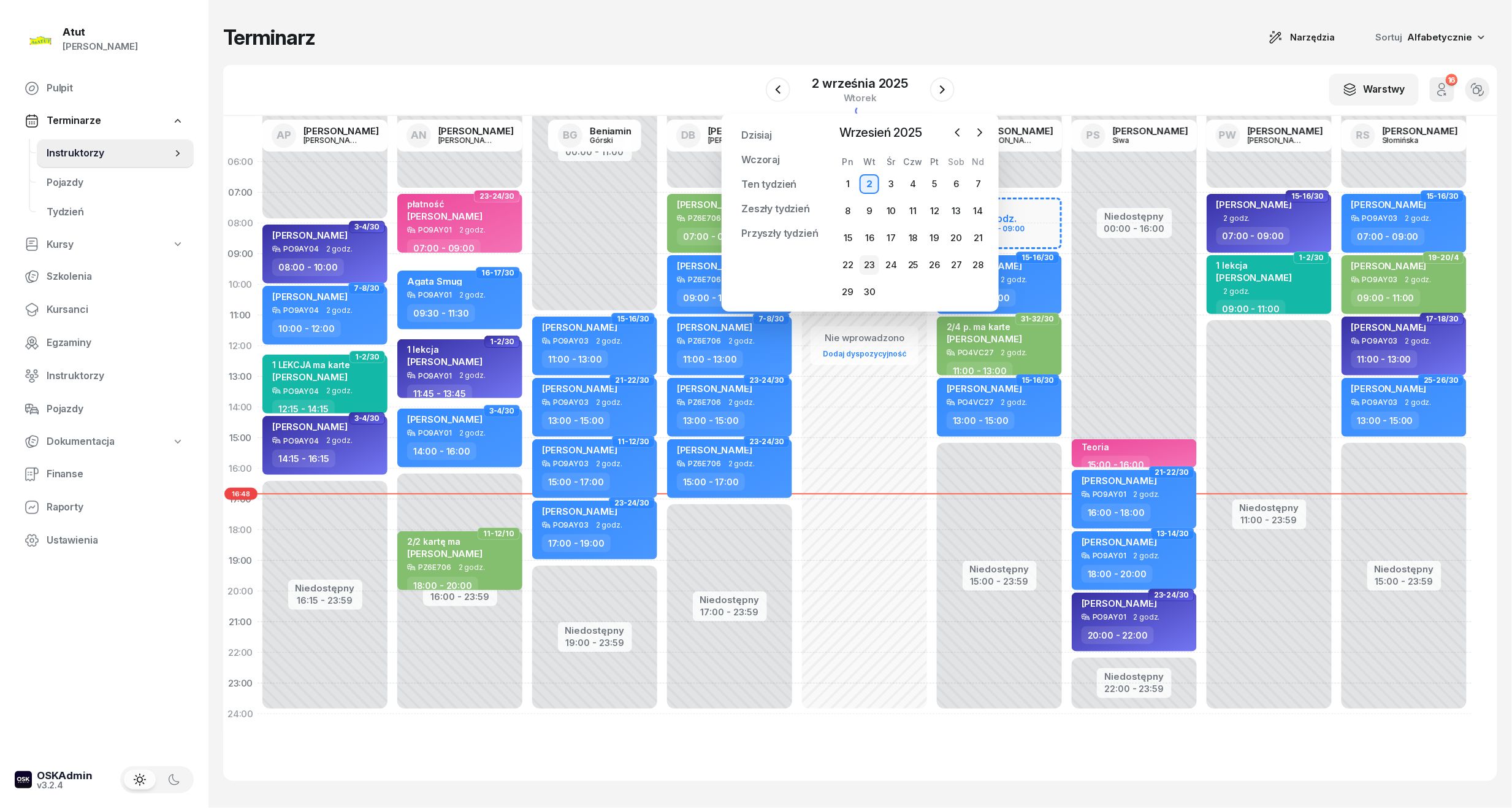
click at [871, 264] on div "23" at bounding box center [870, 265] width 20 height 20
